Goal: Task Accomplishment & Management: Manage account settings

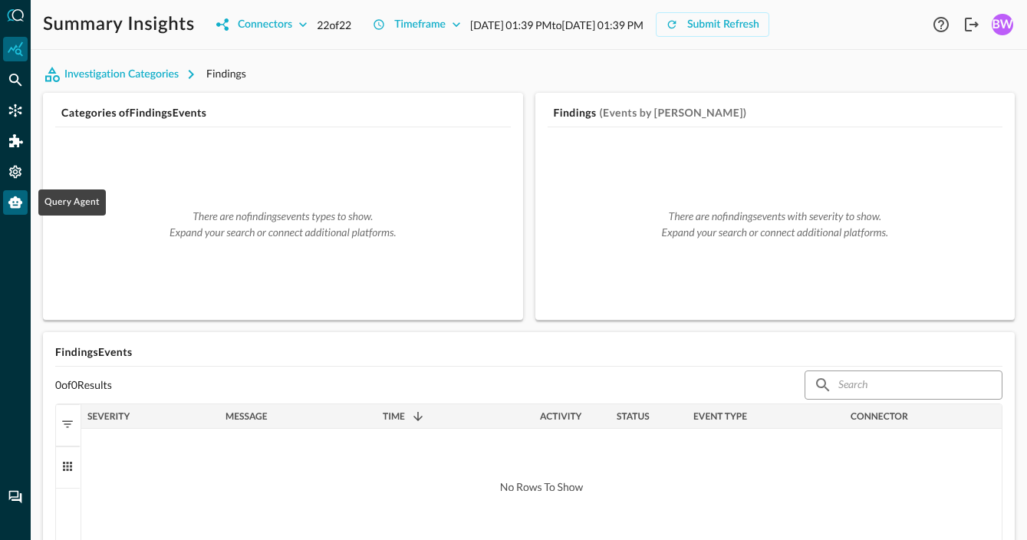
click at [25, 204] on div "Query Agent" at bounding box center [15, 202] width 25 height 25
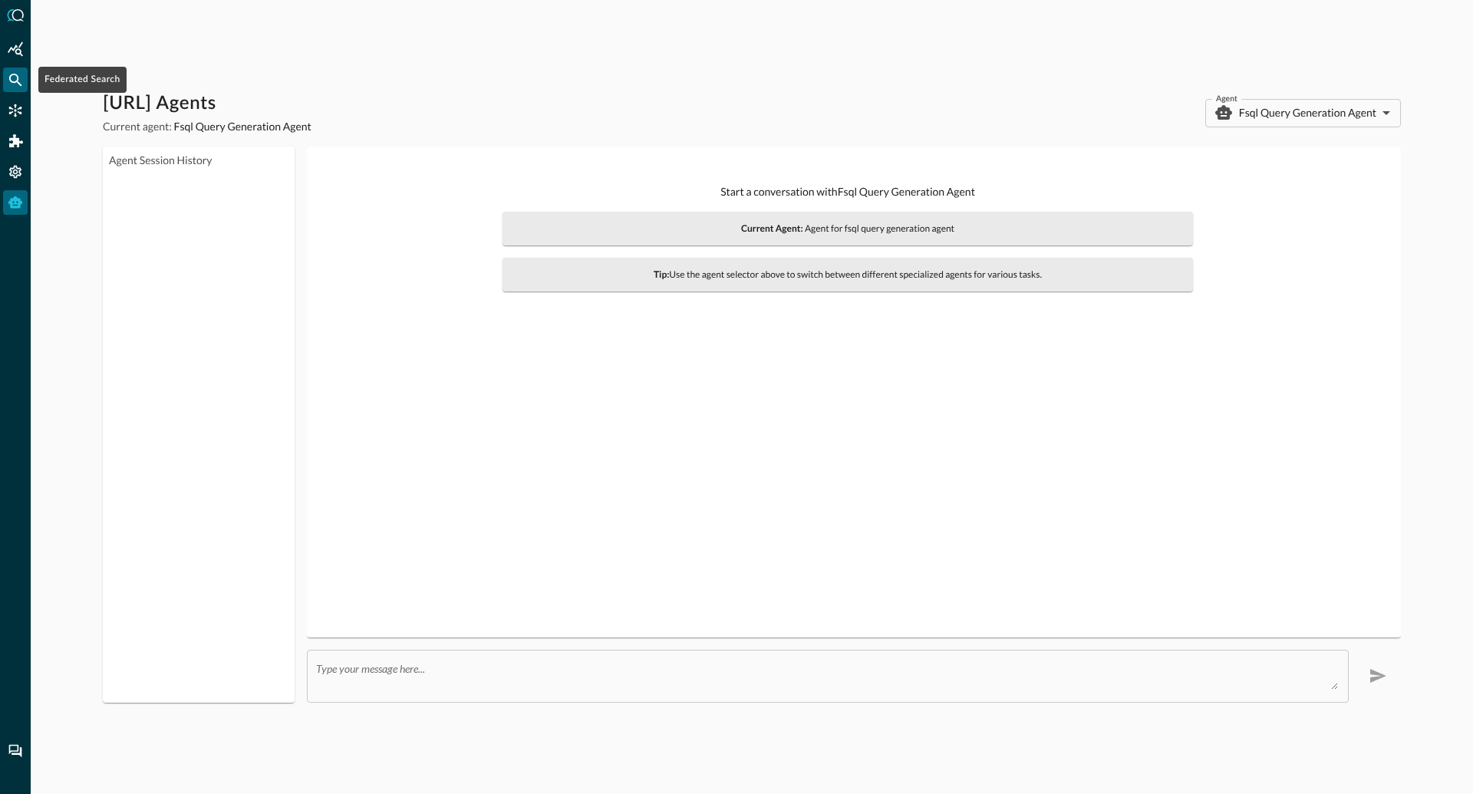
click at [12, 74] on icon "Federated Search" at bounding box center [15, 80] width 13 height 13
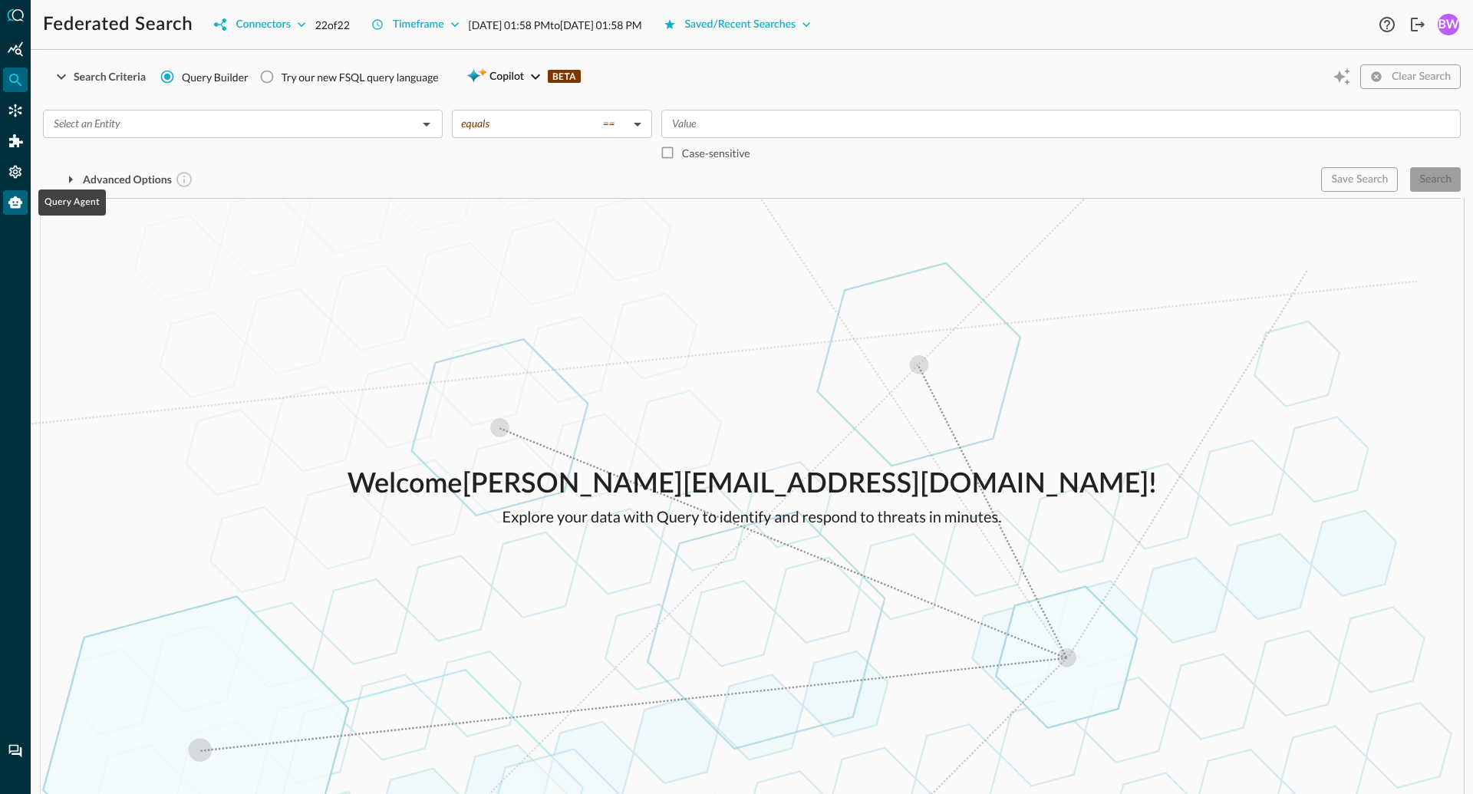
click at [9, 202] on icon "Query Agent" at bounding box center [15, 202] width 14 height 12
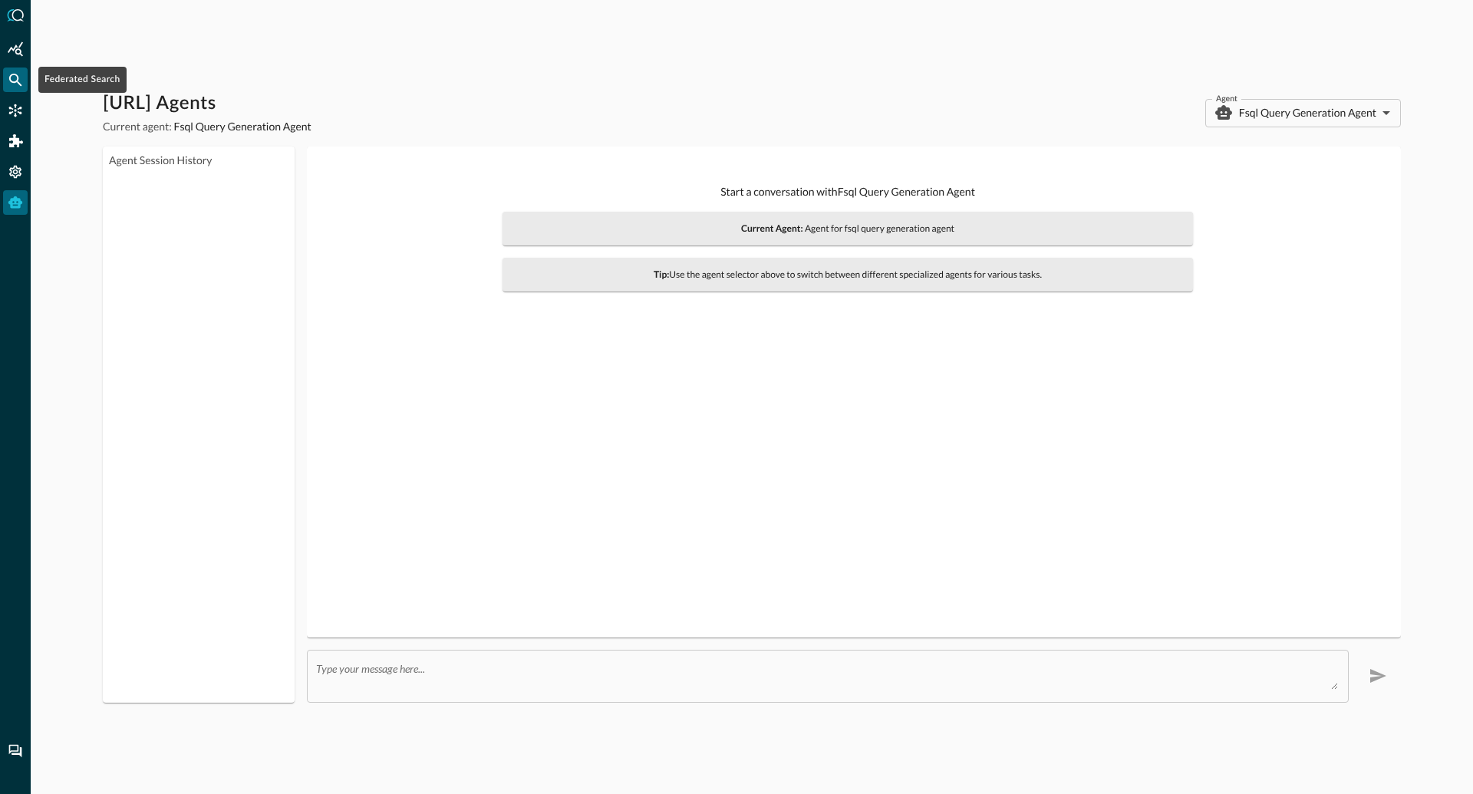
click at [15, 85] on icon "Federated Search" at bounding box center [15, 79] width 15 height 15
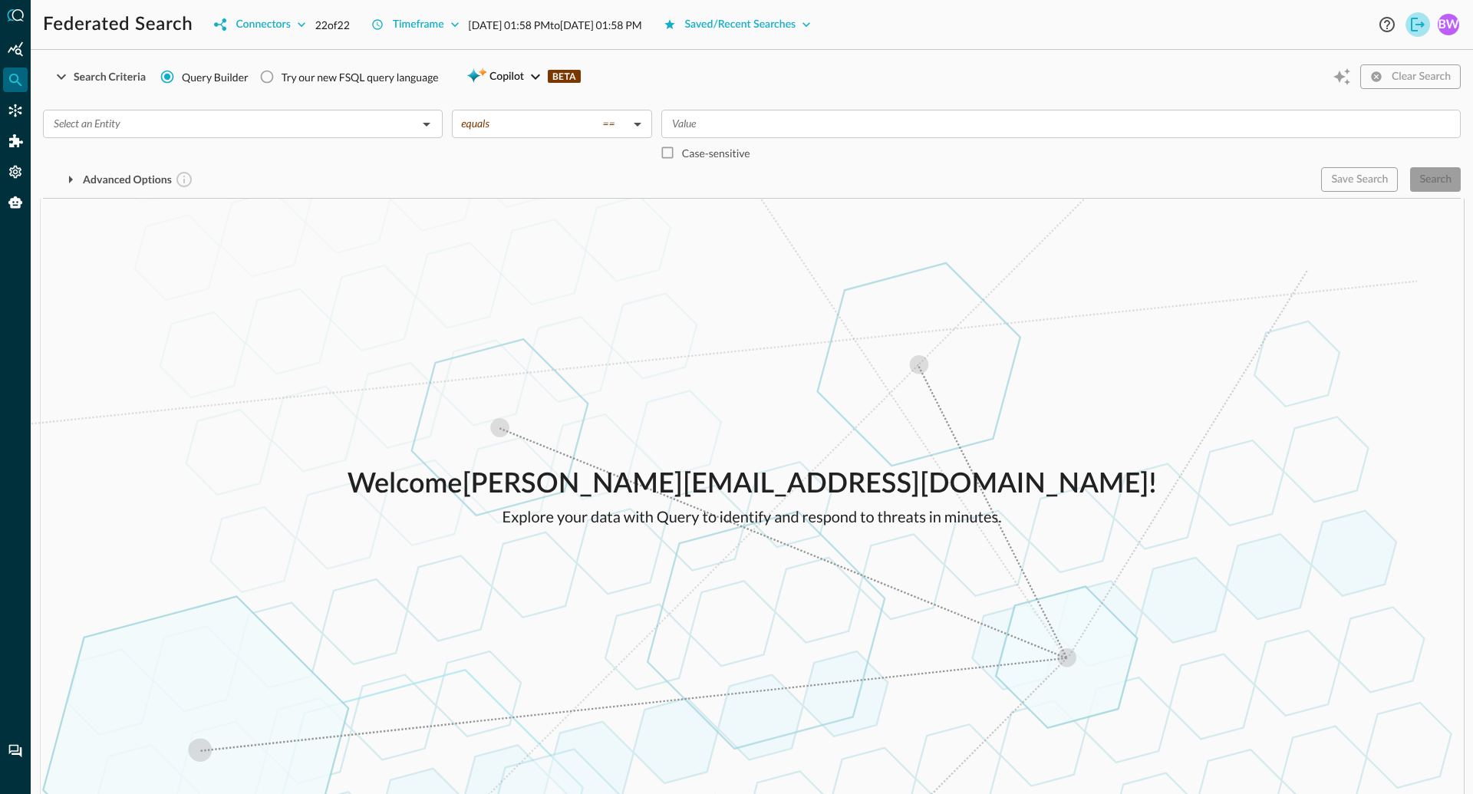
click at [1415, 21] on icon "Logout" at bounding box center [1418, 24] width 18 height 18
